Goal: Find specific page/section: Find specific page/section

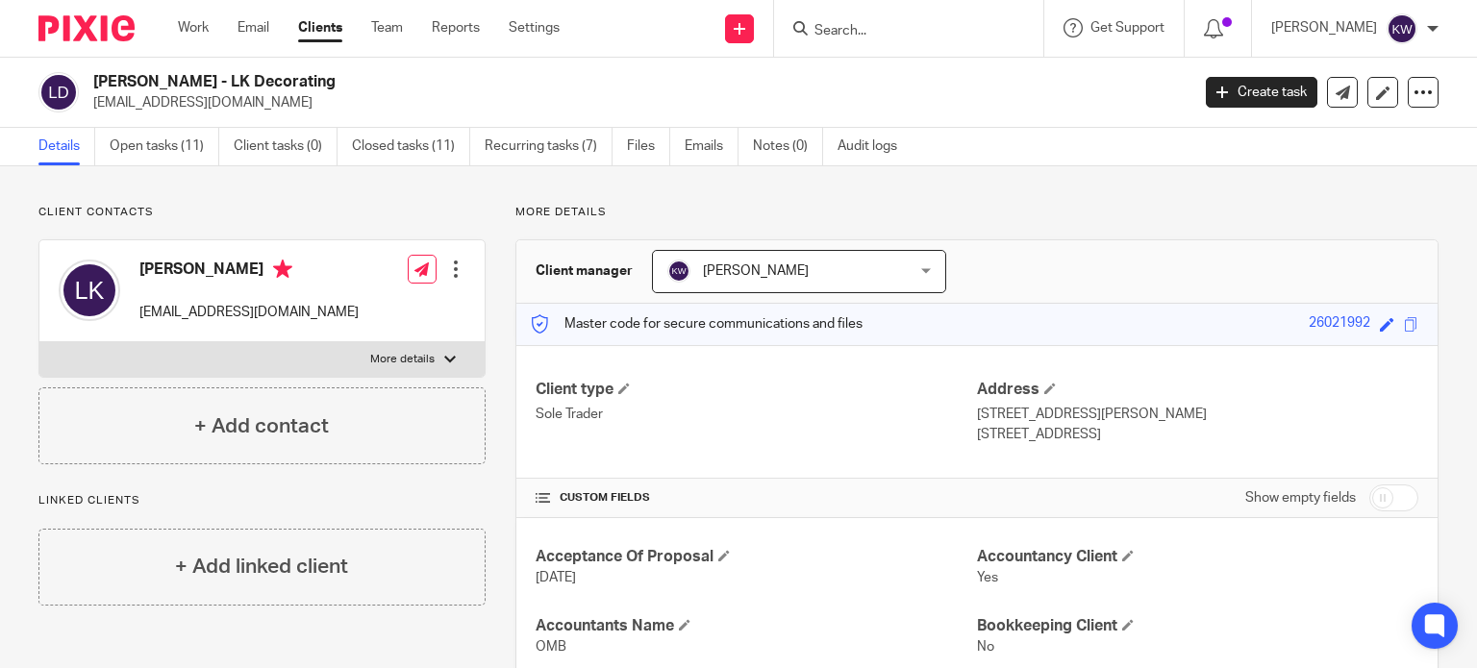
click at [890, 13] on div at bounding box center [908, 28] width 269 height 57
click at [889, 30] on input "Search" at bounding box center [899, 31] width 173 height 17
click at [885, 33] on input "Search" at bounding box center [899, 31] width 173 height 17
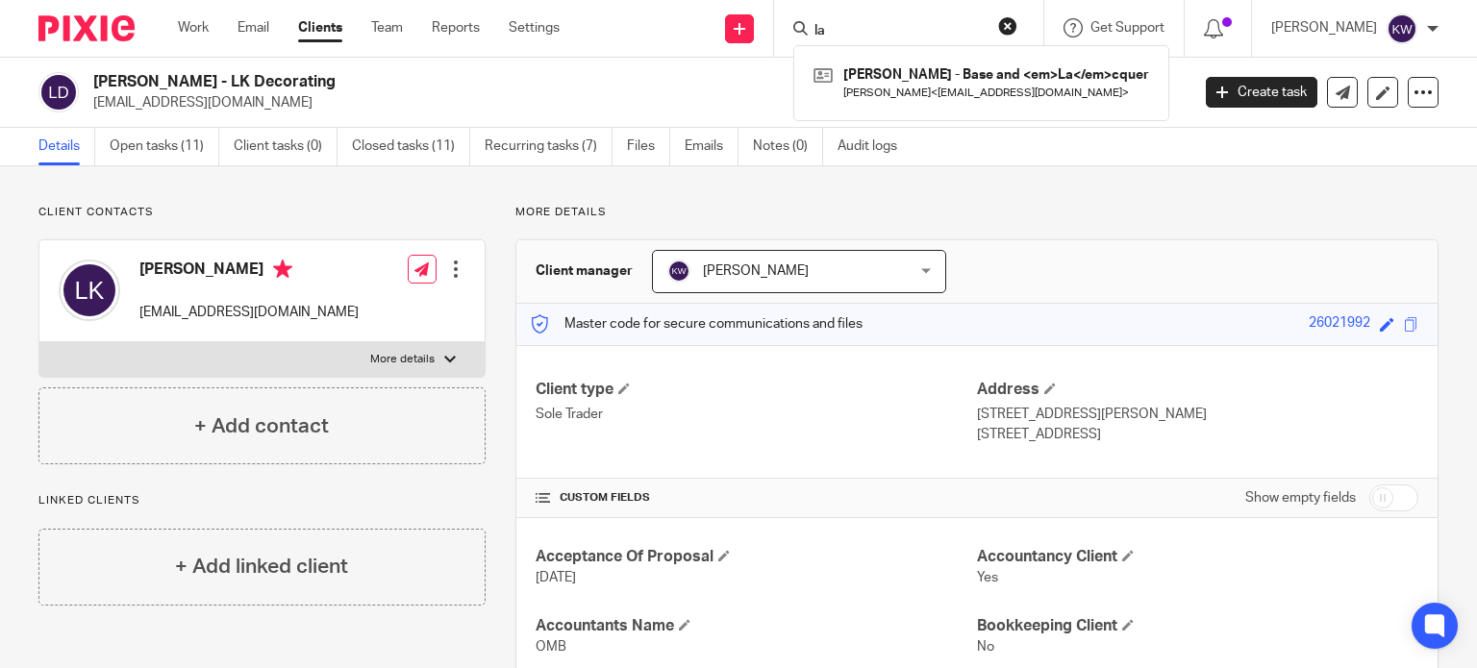
type input "l"
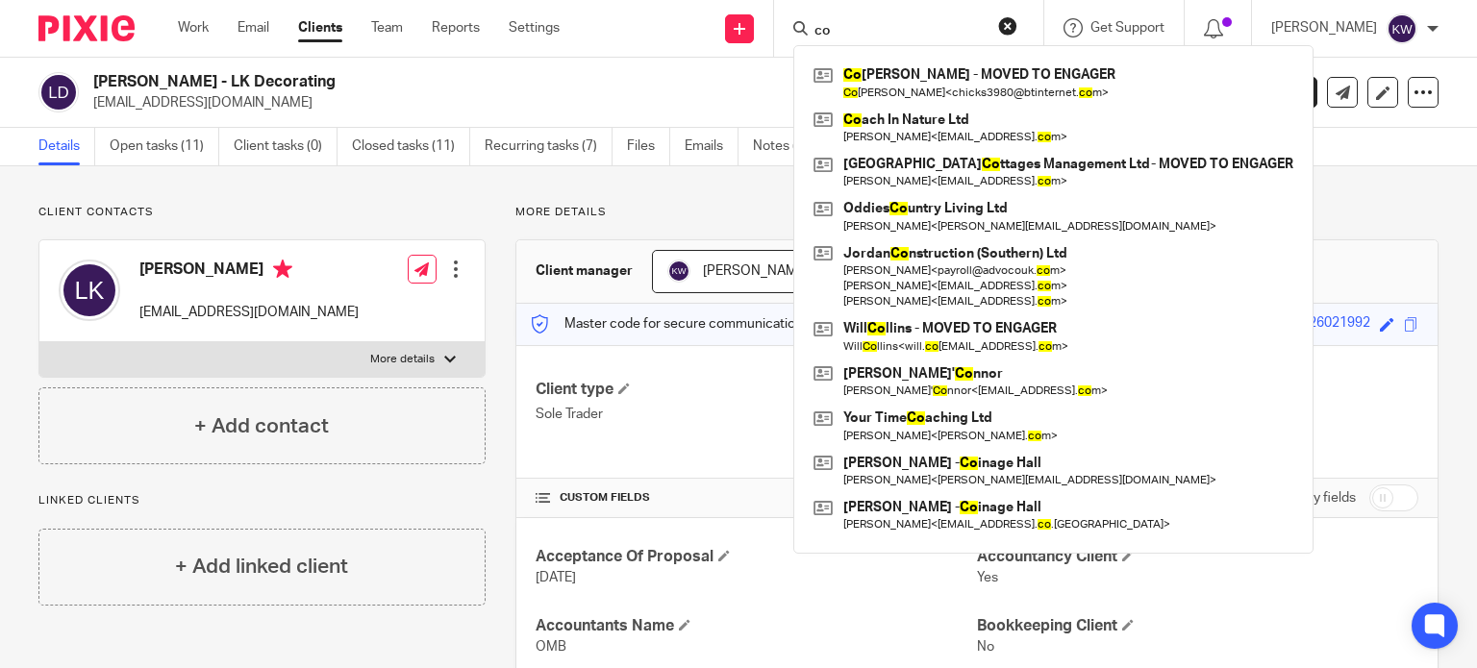
type input "c"
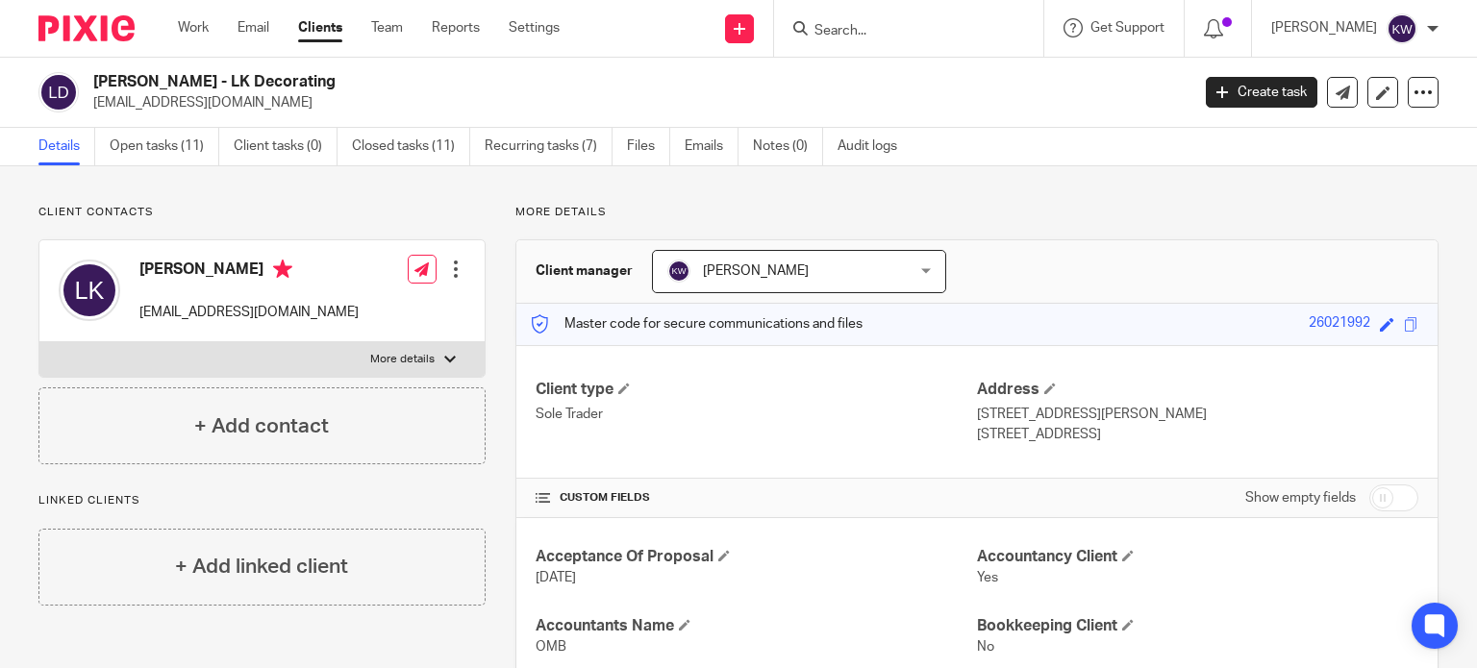
click at [885, 25] on input "Search" at bounding box center [899, 31] width 173 height 17
click at [337, 22] on link "Clients" at bounding box center [320, 27] width 44 height 19
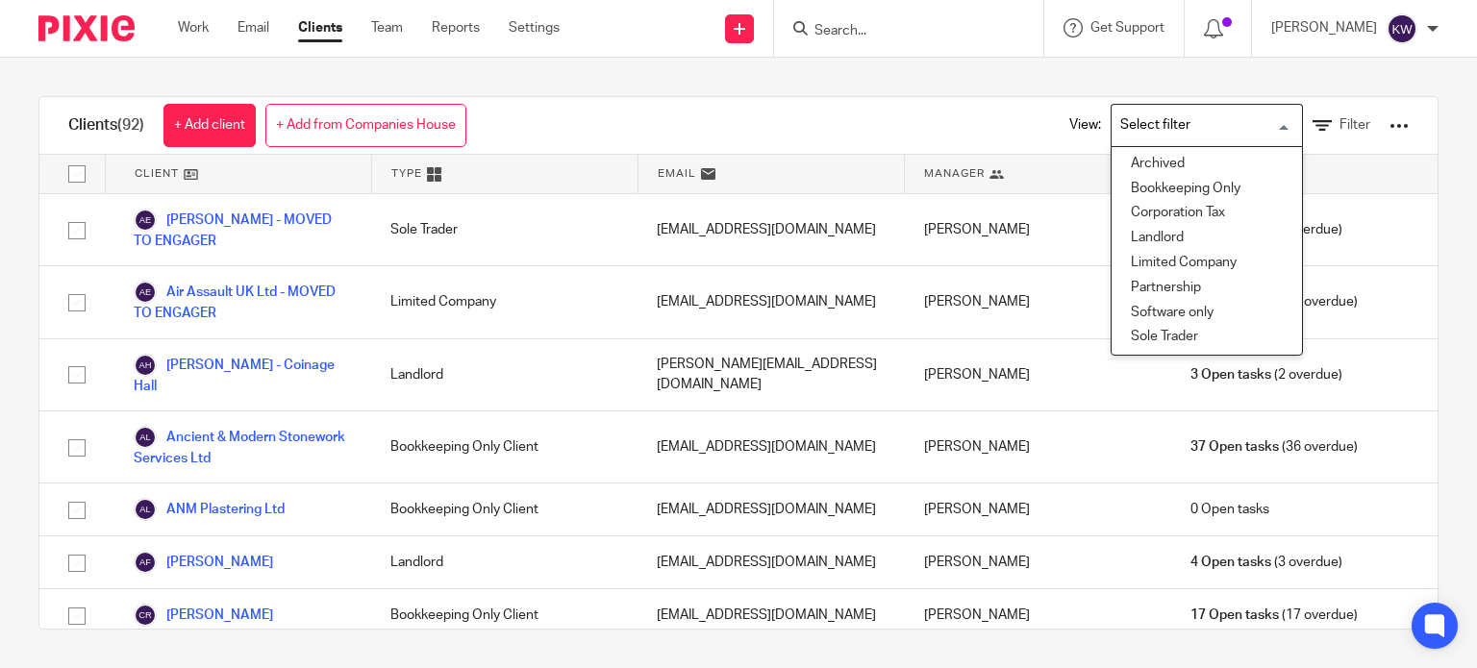
click at [1166, 133] on input "Search for option" at bounding box center [1203, 126] width 178 height 34
click at [1135, 161] on li "Archived" at bounding box center [1207, 164] width 190 height 25
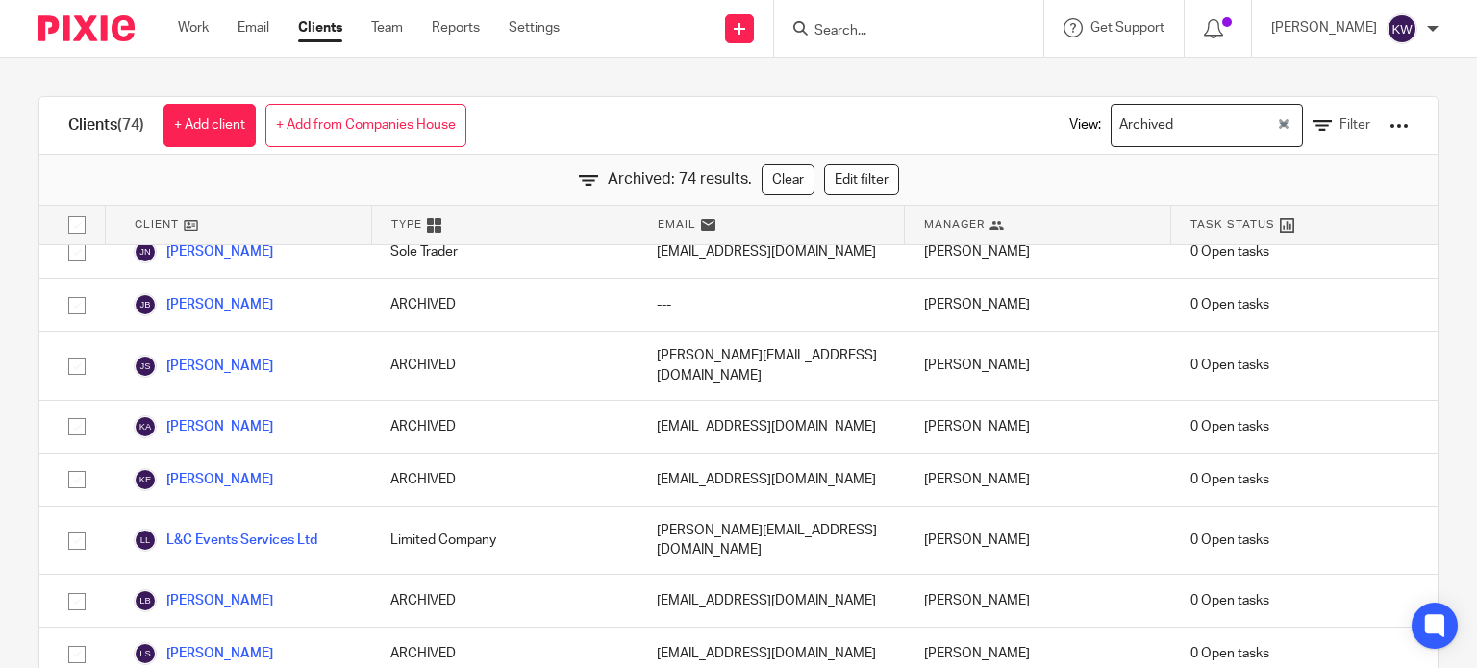
scroll to position [2019, 0]
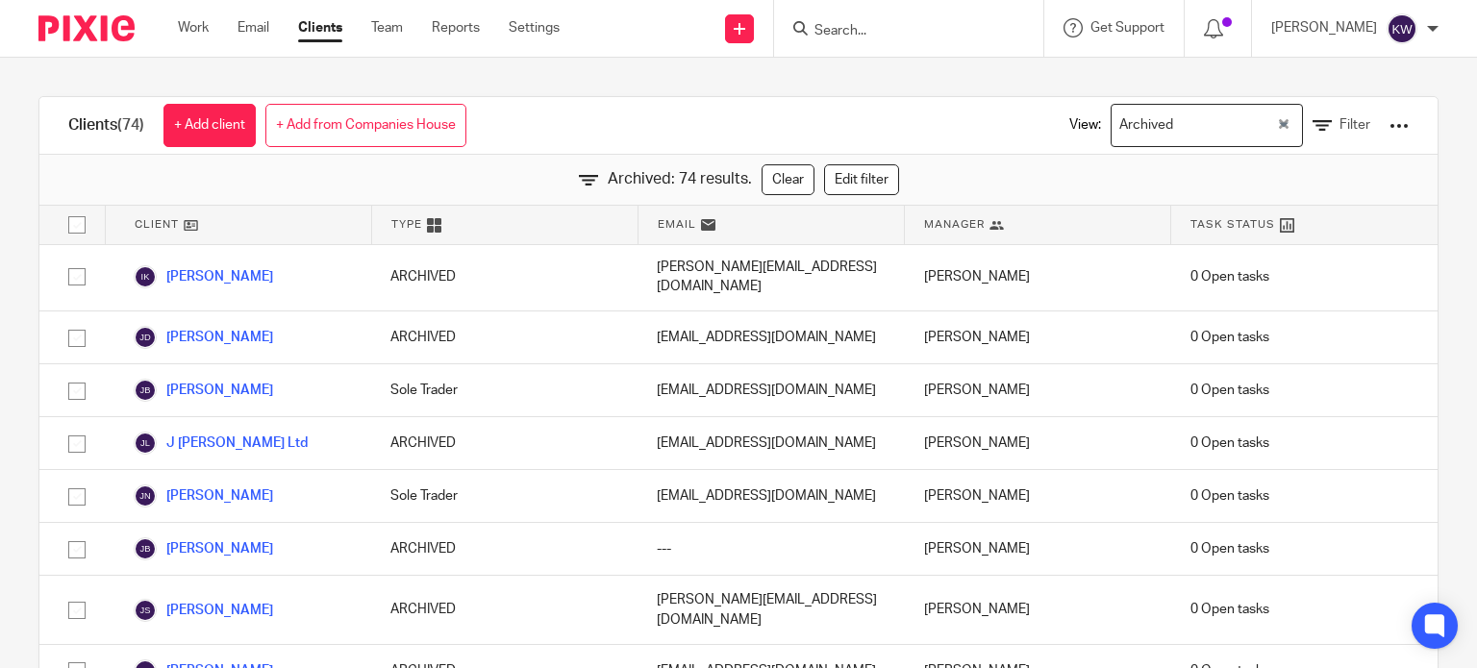
click at [1254, 122] on div "Archived Loading..." at bounding box center [1207, 125] width 192 height 43
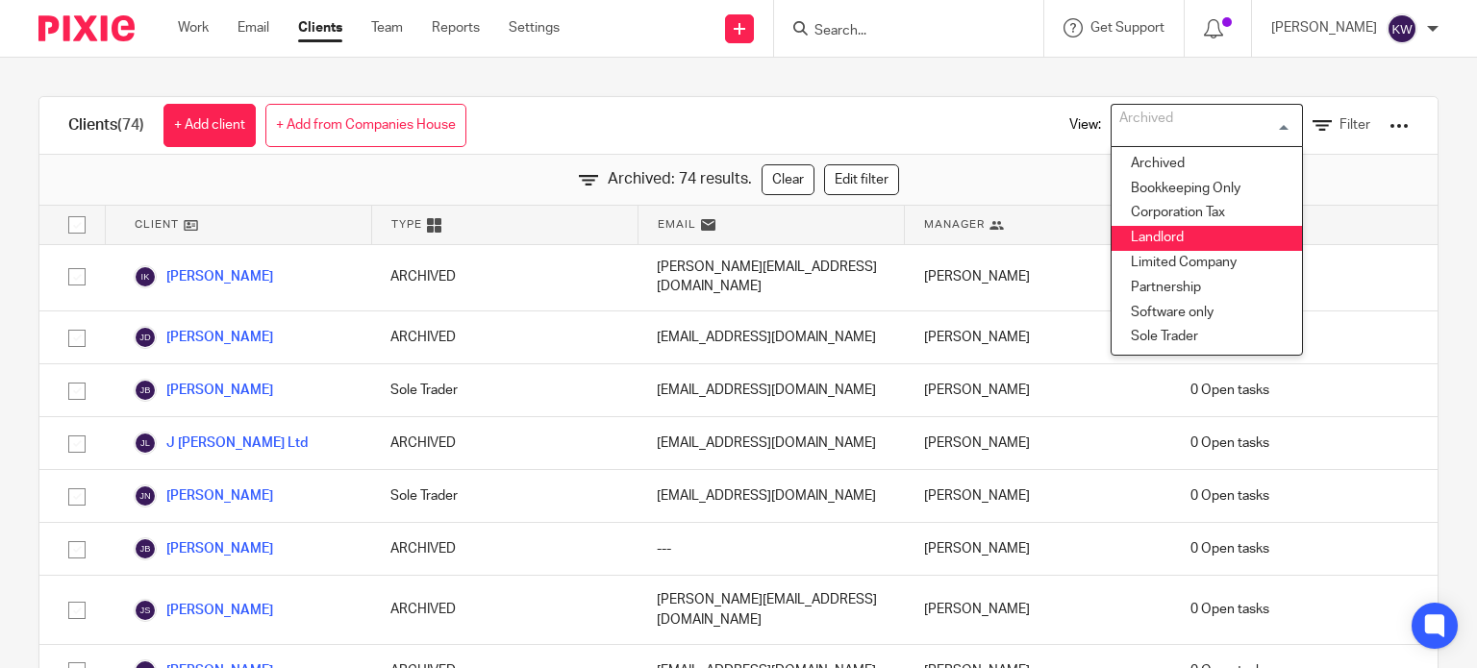
click at [971, 151] on div "Clients (74) + Add client + Add from Companies House View: Archived Loading... …" at bounding box center [738, 126] width 1398 height 58
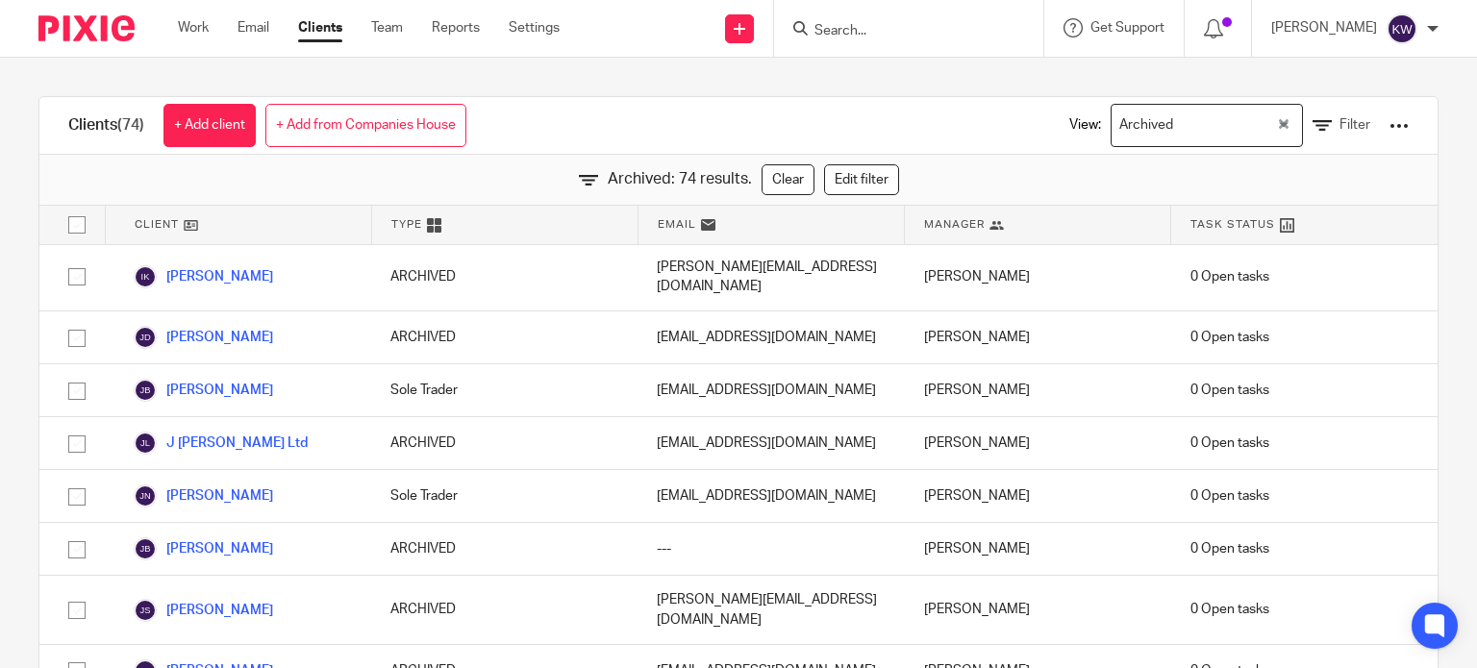
click at [946, 125] on div "Clients (74) + Add client + Add from Companies House View: Archived Loading... …" at bounding box center [738, 126] width 1398 height 58
click at [881, 24] on input "Search" at bounding box center [899, 31] width 173 height 17
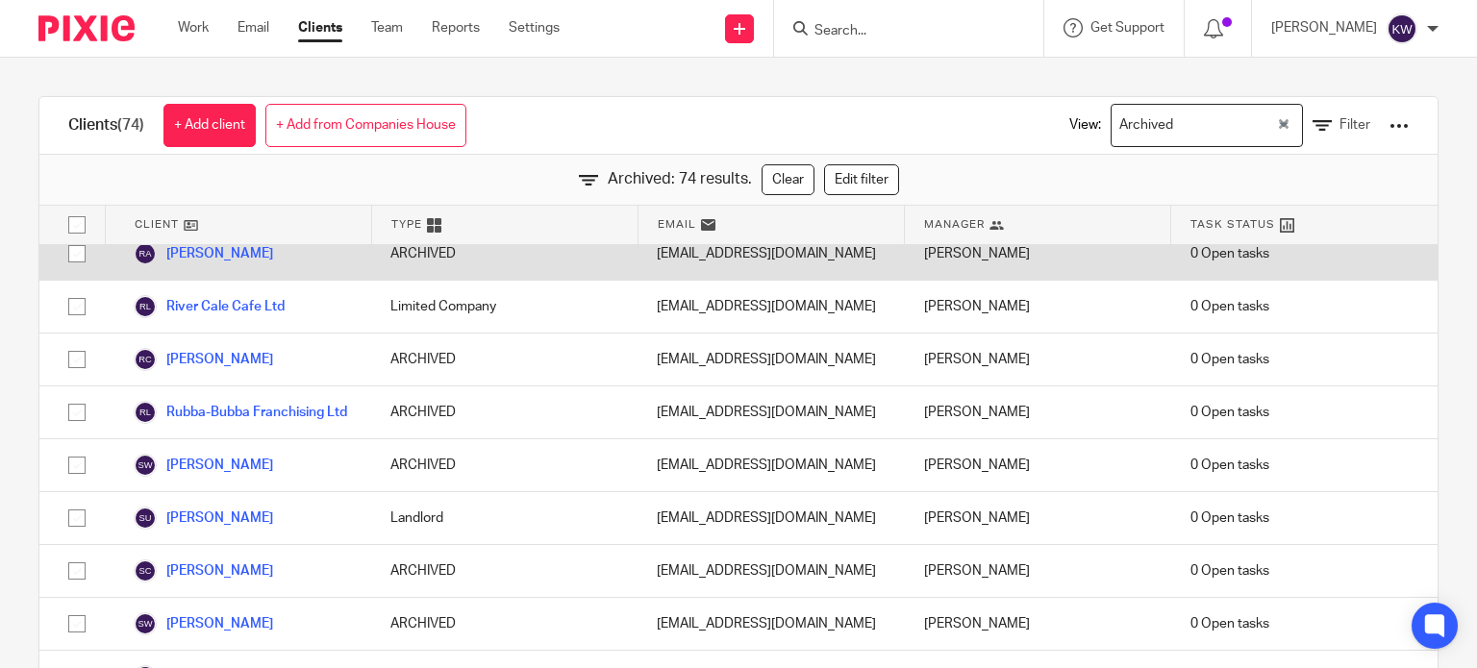
scroll to position [3750, 0]
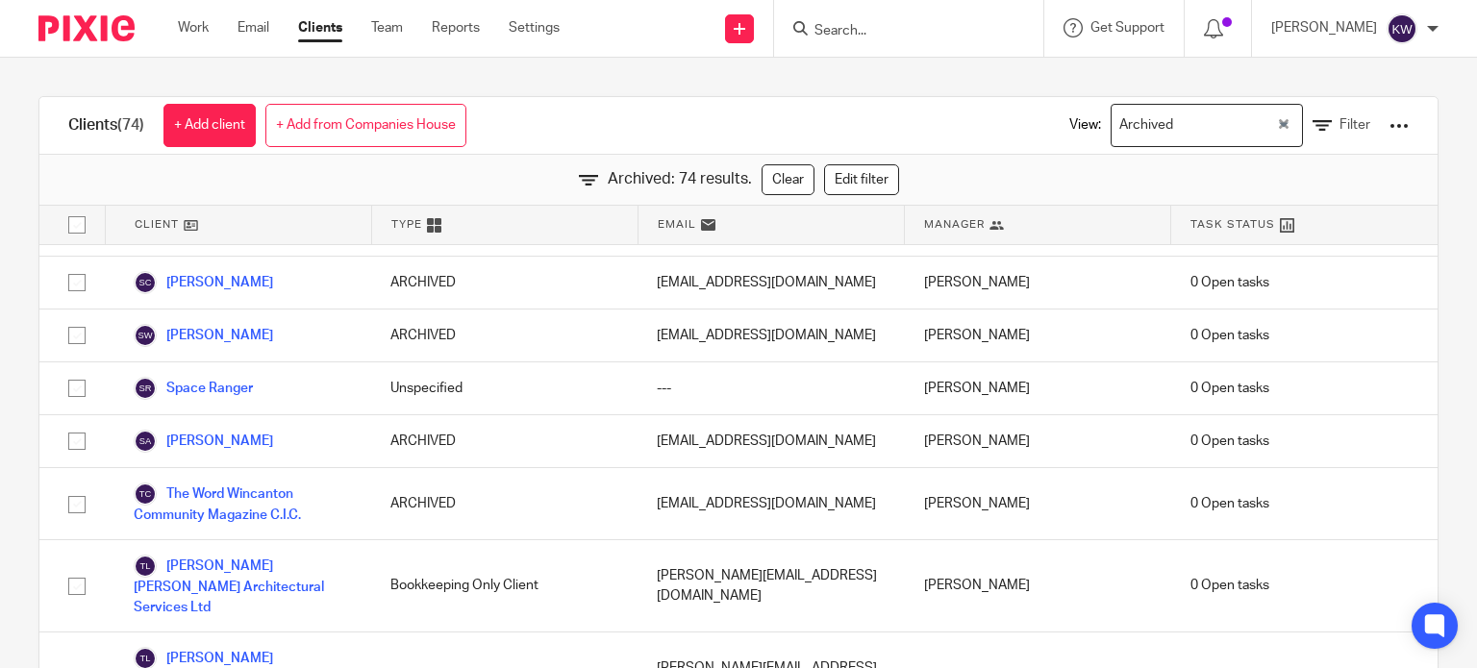
click at [1279, 119] on icon "Clear Selected" at bounding box center [1284, 124] width 10 height 10
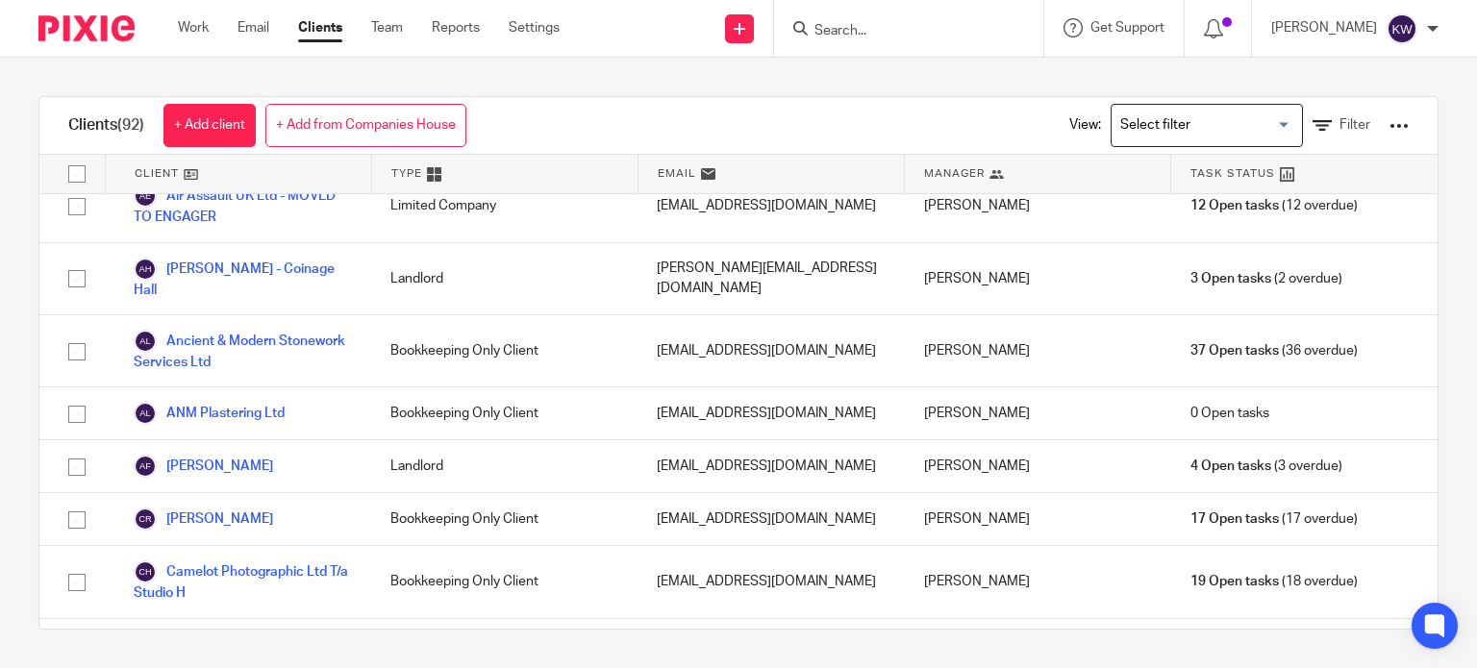
scroll to position [0, 0]
